Goal: Information Seeking & Learning: Learn about a topic

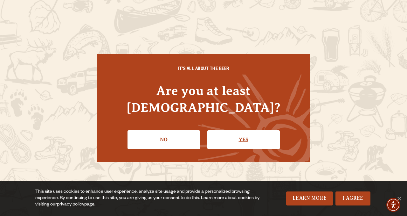
click at [240, 130] on link "Yes" at bounding box center [243, 139] width 73 height 18
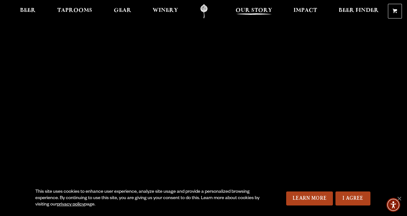
click at [251, 10] on span "Our Story" at bounding box center [254, 10] width 37 height 5
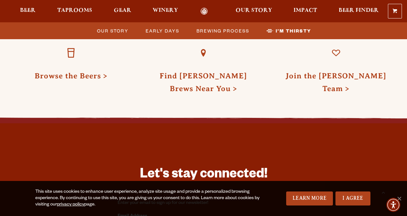
scroll to position [2212, 0]
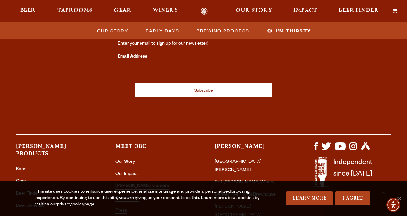
click at [132, 184] on link "[PERSON_NAME] Careers" at bounding box center [141, 187] width 53 height 6
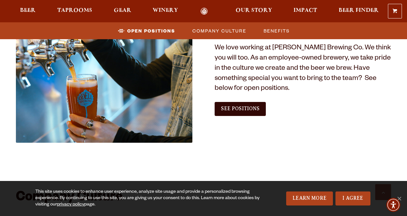
scroll to position [386, 0]
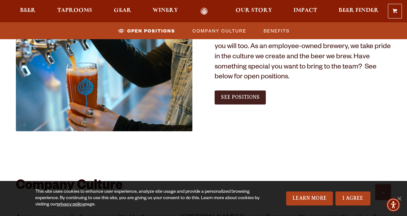
click at [242, 98] on span "See Positions" at bounding box center [240, 97] width 38 height 6
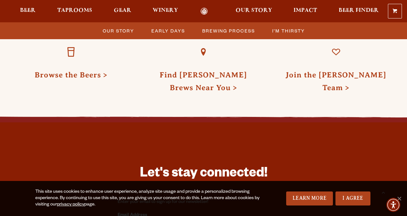
scroll to position [1983, 0]
